Goal: Task Accomplishment & Management: Complete application form

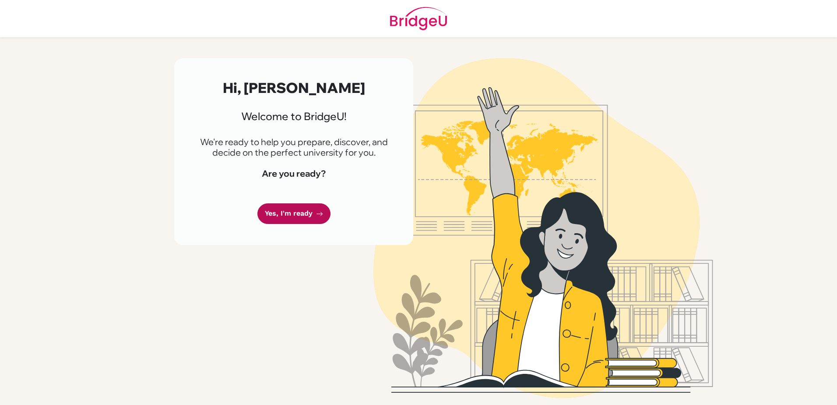
click at [301, 210] on link "Yes, I'm ready" at bounding box center [294, 213] width 73 height 21
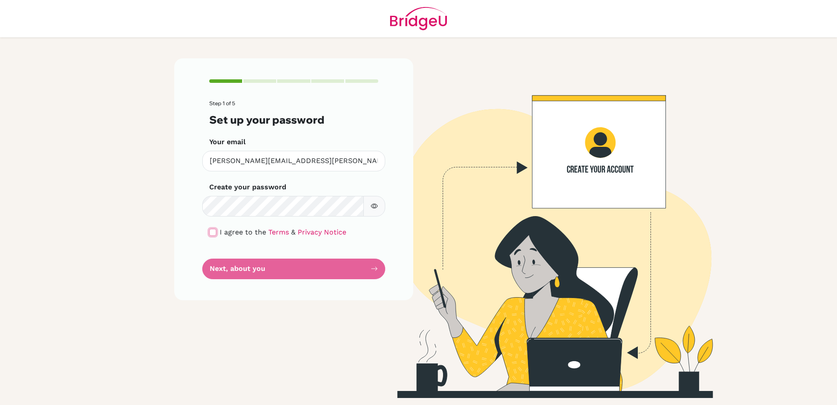
click at [213, 233] on input "checkbox" at bounding box center [212, 232] width 7 height 7
checkbox input "true"
click at [268, 270] on button "Next, about you" at bounding box center [293, 268] width 183 height 21
